Goal: Obtain resource: Obtain resource

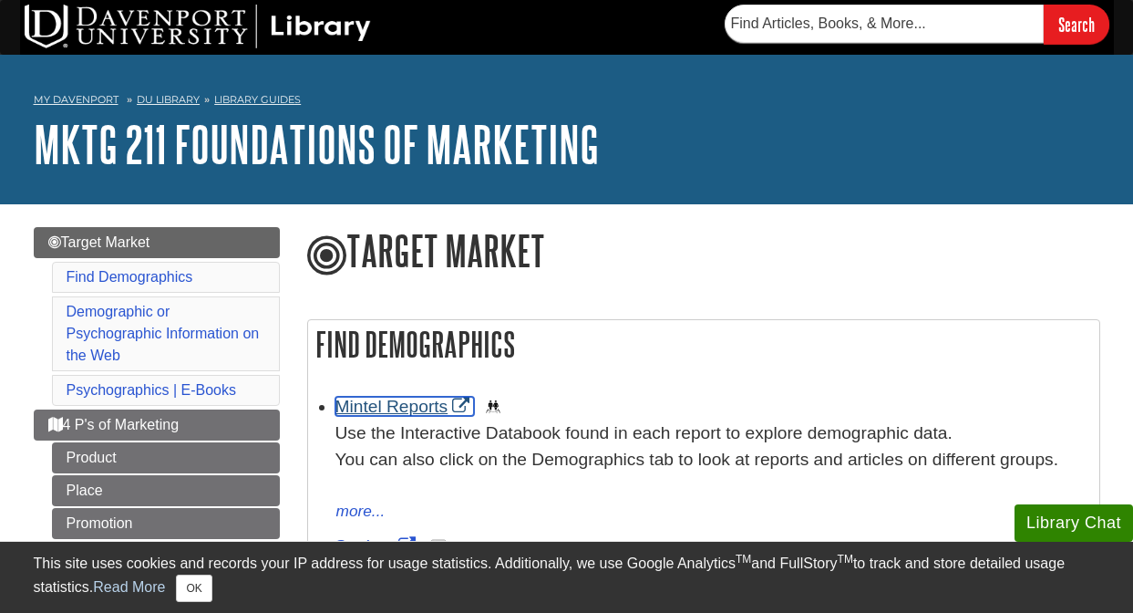
click at [373, 402] on link "Mintel Reports" at bounding box center [404, 406] width 139 height 19
click at [394, 406] on link "Mintel Reports" at bounding box center [404, 406] width 139 height 19
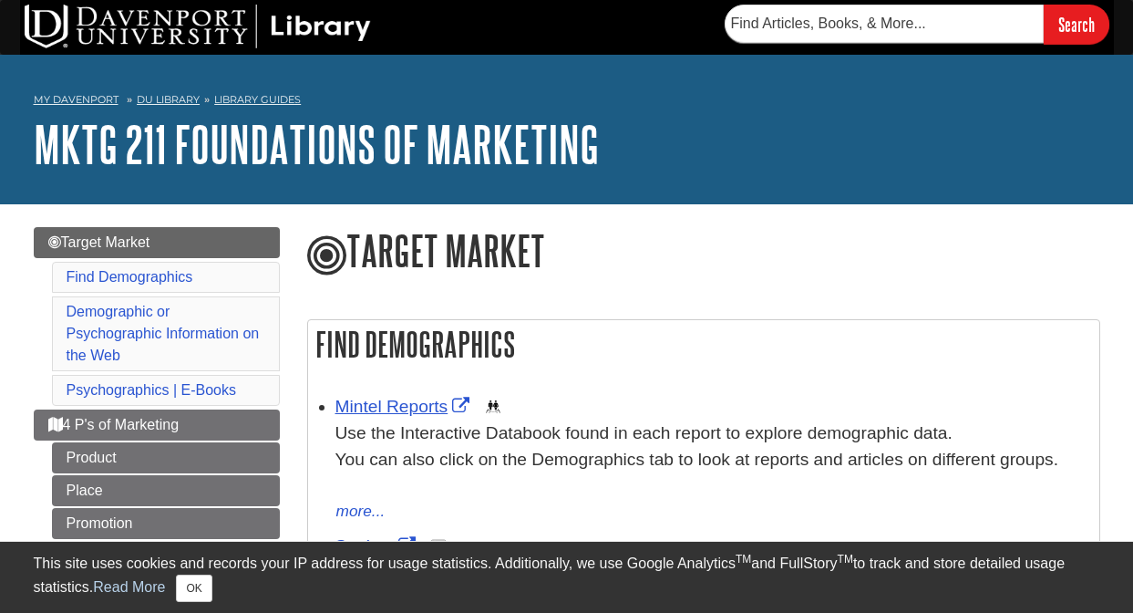
click at [413, 397] on div "Mintel Reports This link opens in a new window Use the Interactive Databook fou…" at bounding box center [712, 459] width 755 height 130
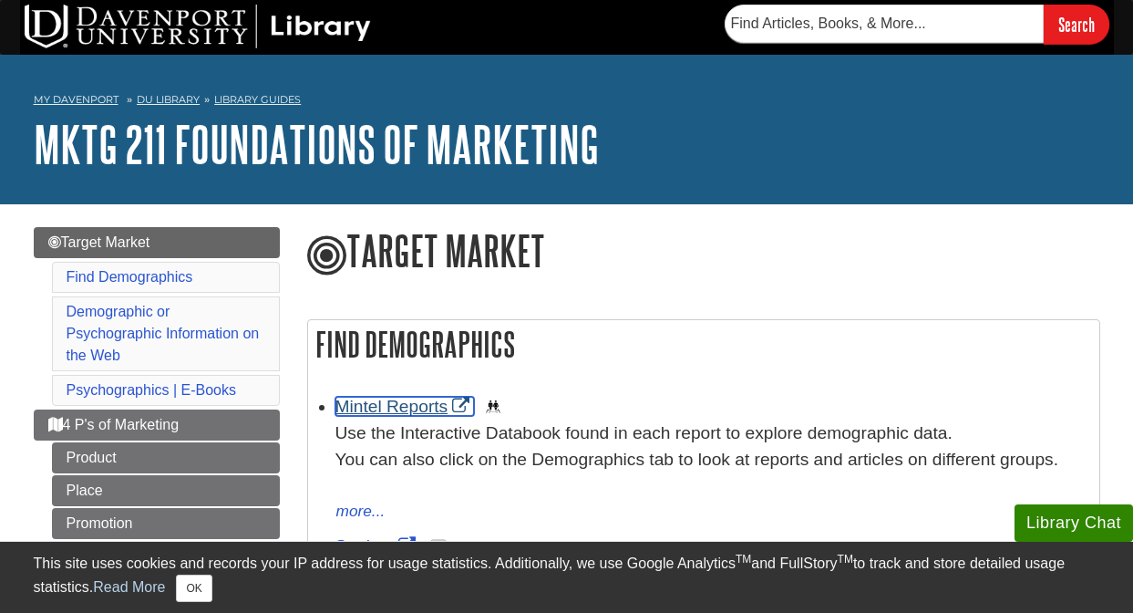
click at [413, 406] on link "Mintel Reports" at bounding box center [404, 406] width 139 height 19
